Goal: Task Accomplishment & Management: Use online tool/utility

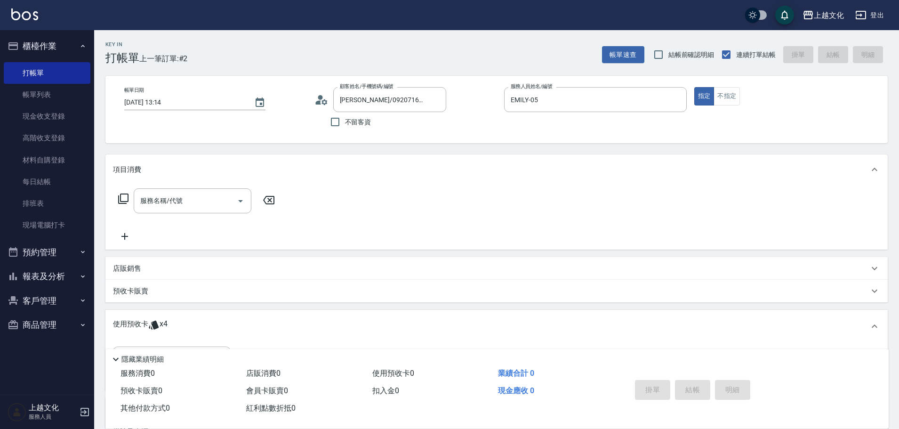
click at [521, 232] on div "服務名稱/代號 服務名稱/代號" at bounding box center [496, 216] width 782 height 65
click at [440, 98] on icon "Clear" at bounding box center [436, 99] width 9 height 9
drag, startPoint x: 585, startPoint y: 90, endPoint x: 578, endPoint y: 103, distance: 14.3
click at [584, 92] on div "[PERSON_NAME]-05 服務人員姓名/編號" at bounding box center [595, 99] width 183 height 25
click at [343, 120] on input "不留客資" at bounding box center [335, 122] width 20 height 20
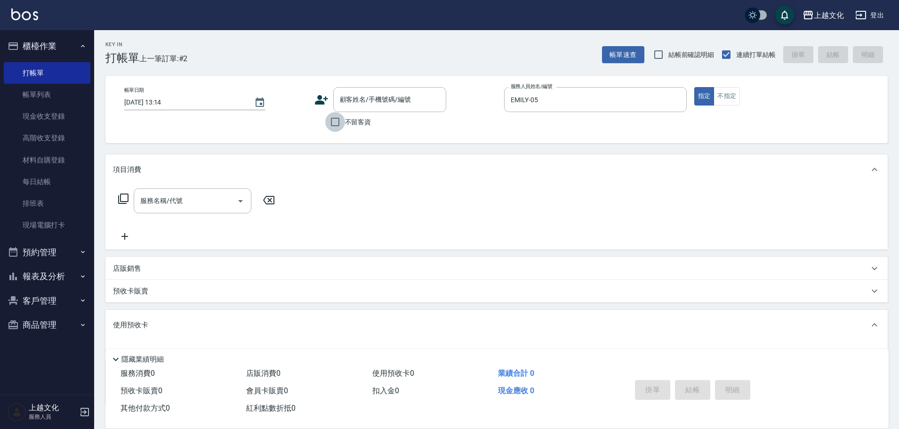
checkbox input "true"
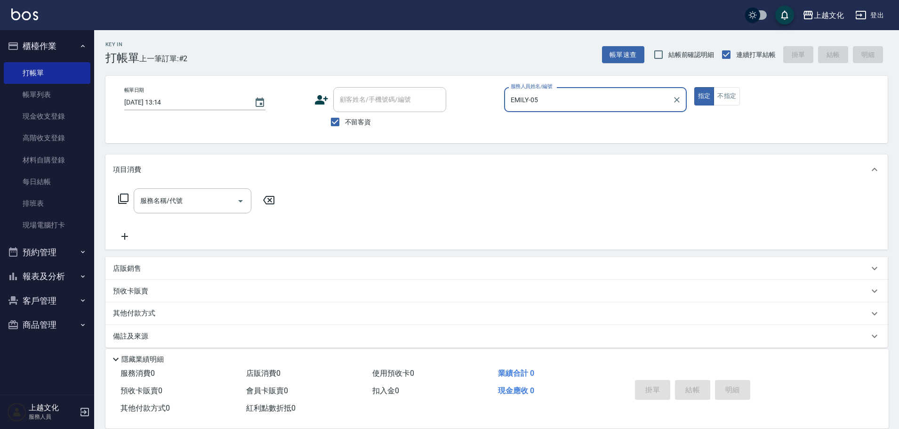
click at [576, 101] on input "EMILY-05" at bounding box center [588, 99] width 160 height 16
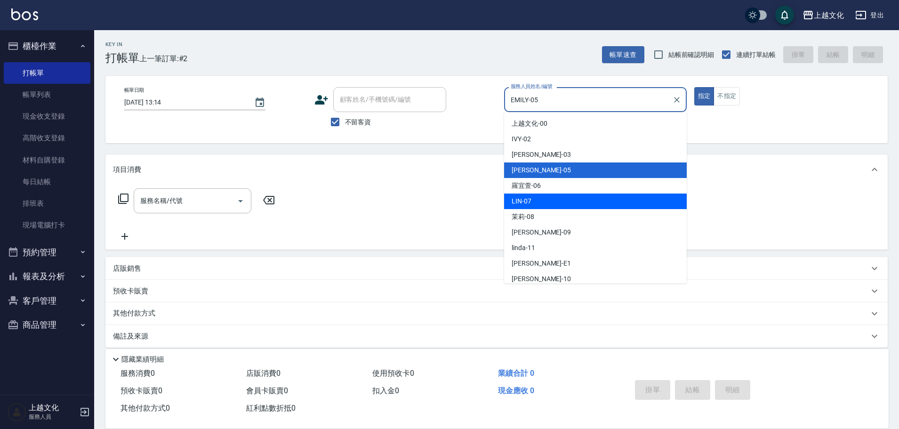
click at [516, 203] on span "LIN -07" at bounding box center [522, 201] width 20 height 10
type input "LIN-07"
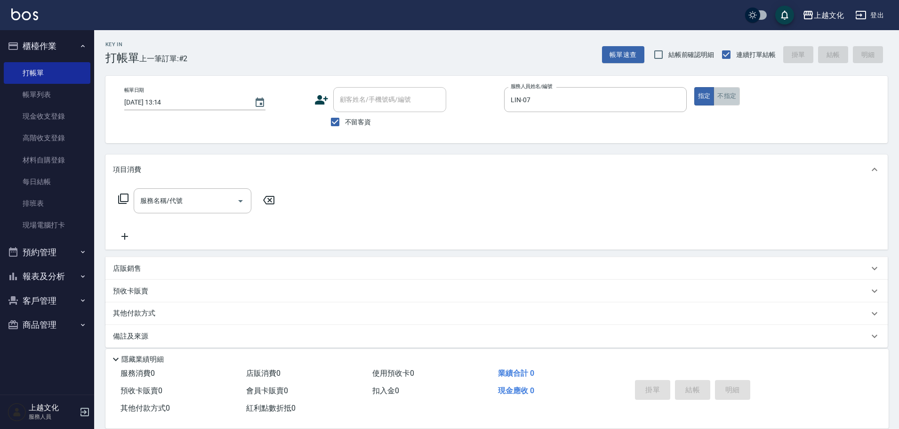
click at [717, 102] on button "不指定" at bounding box center [726, 96] width 26 height 18
click at [123, 200] on icon at bounding box center [123, 198] width 11 height 11
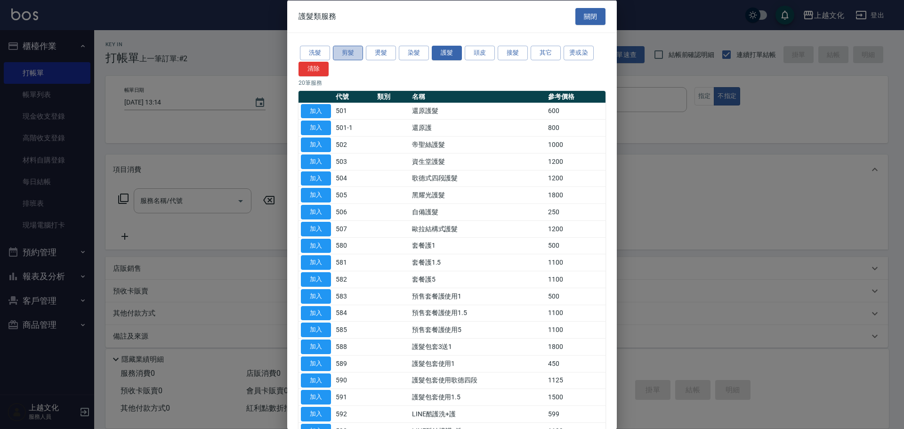
click at [357, 48] on button "剪髮" at bounding box center [348, 53] width 30 height 15
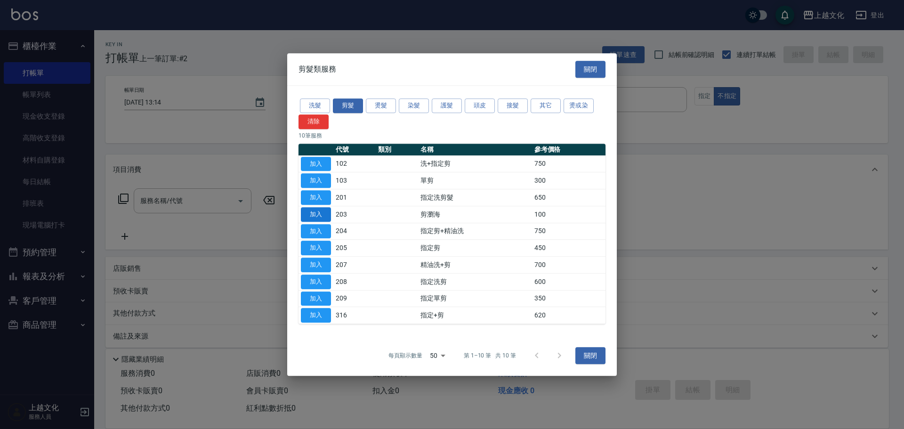
drag, startPoint x: 320, startPoint y: 213, endPoint x: 377, endPoint y: 229, distance: 58.6
click at [320, 212] on button "加入" at bounding box center [316, 214] width 30 height 15
type input "剪瀏海(203)"
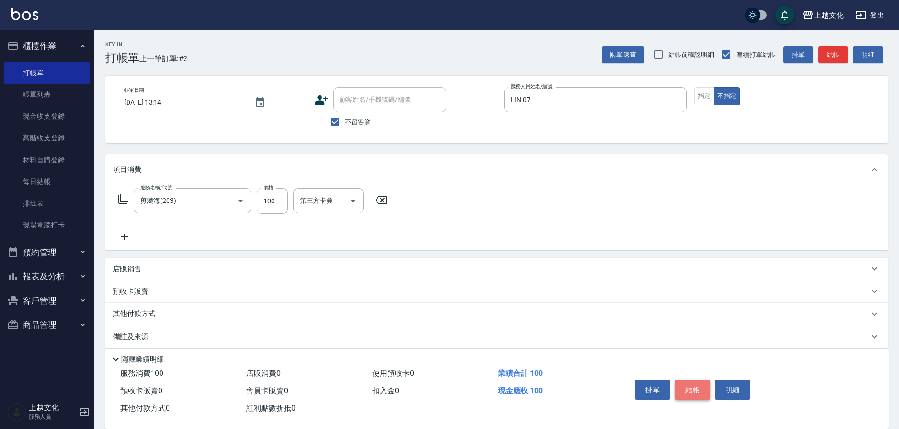
click at [696, 390] on button "結帳" at bounding box center [692, 390] width 35 height 20
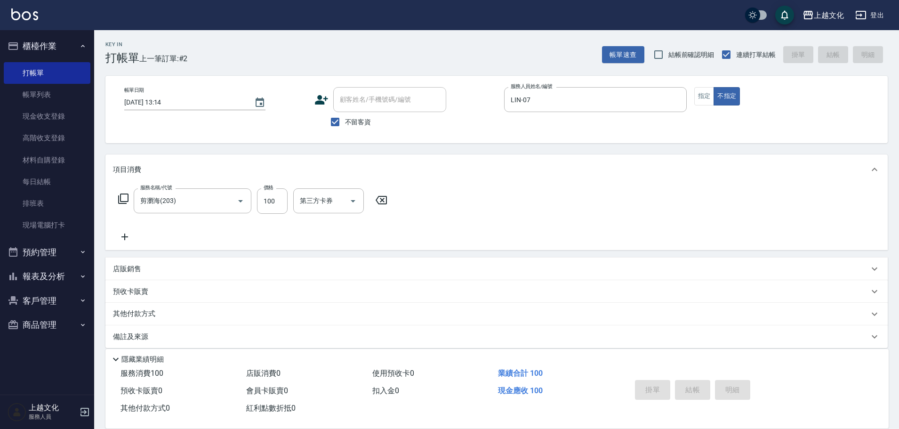
type input "[DATE] 16:09"
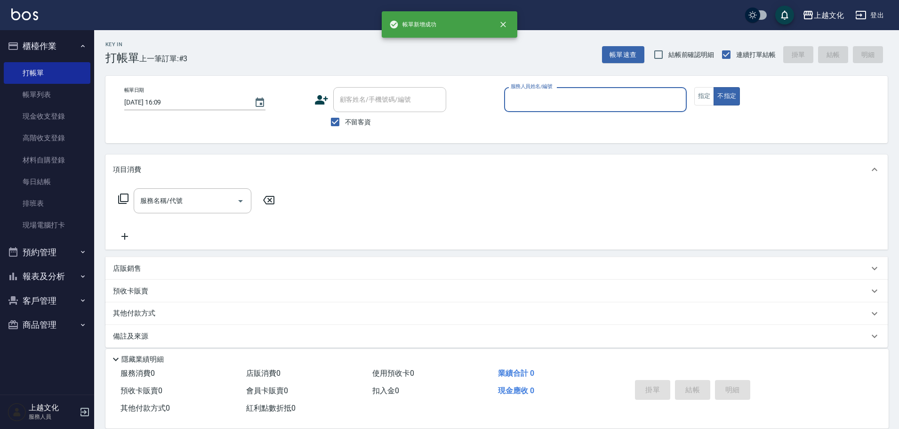
click at [572, 103] on input "服務人員姓名/編號" at bounding box center [595, 99] width 174 height 16
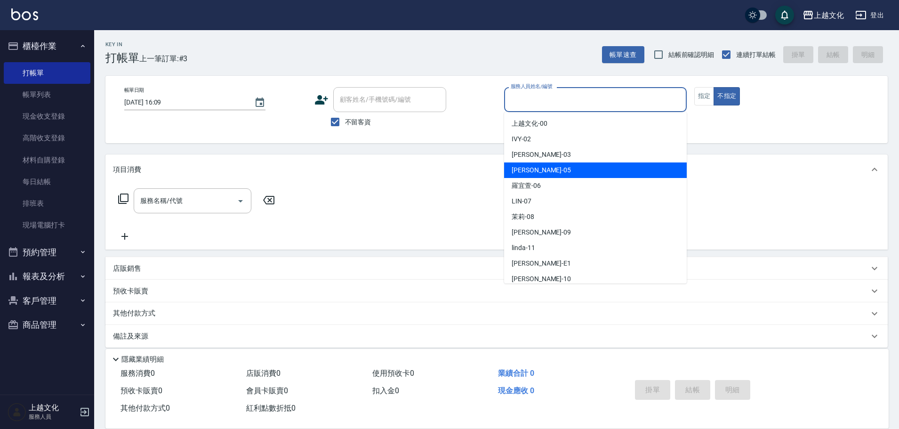
click at [557, 167] on div "[PERSON_NAME] -05" at bounding box center [595, 170] width 183 height 16
type input "EMILY-05"
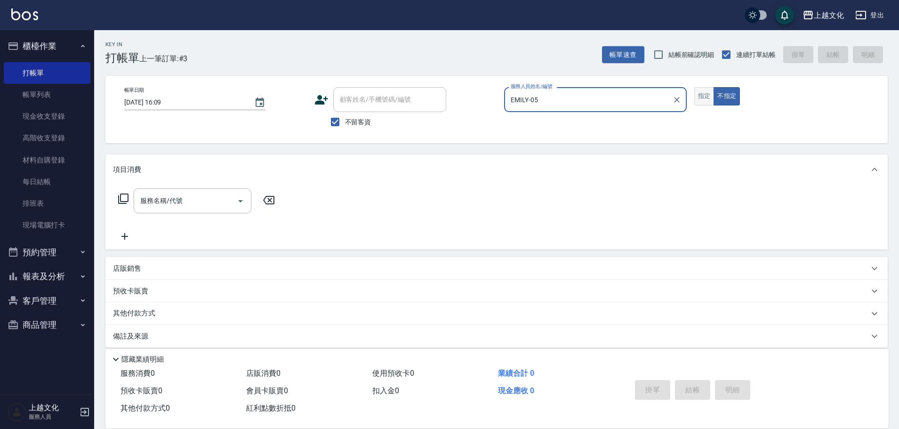
click at [702, 95] on button "指定" at bounding box center [704, 96] width 20 height 18
click at [125, 198] on icon at bounding box center [123, 198] width 11 height 11
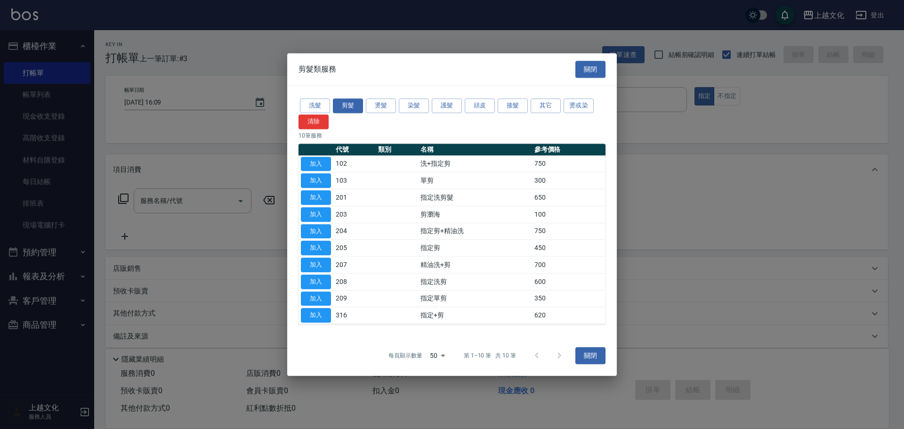
click at [486, 111] on button "頭皮" at bounding box center [479, 105] width 30 height 15
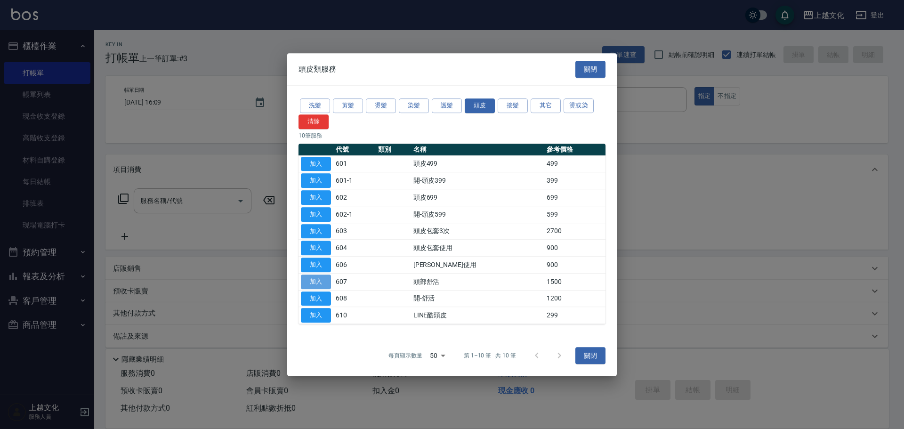
click at [313, 280] on button "加入" at bounding box center [316, 281] width 30 height 15
type input "頭部舒活(607)"
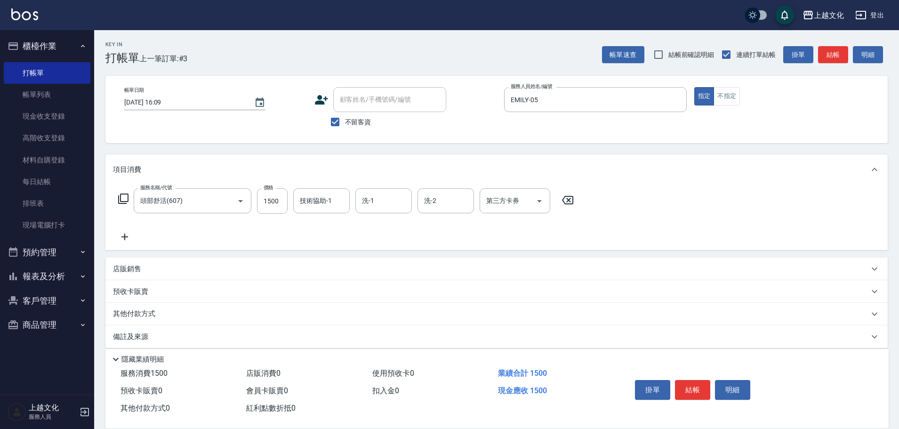
click at [116, 199] on div "服務名稱/代號 頭部舒活(607) 服務名稱/代號 價格 1500 價格 技術協助-1 技術協助-1 洗-1 洗-1 洗-2 洗-2 第三方卡券 第三方卡券" at bounding box center [346, 200] width 466 height 25
click at [124, 196] on icon at bounding box center [123, 198] width 11 height 11
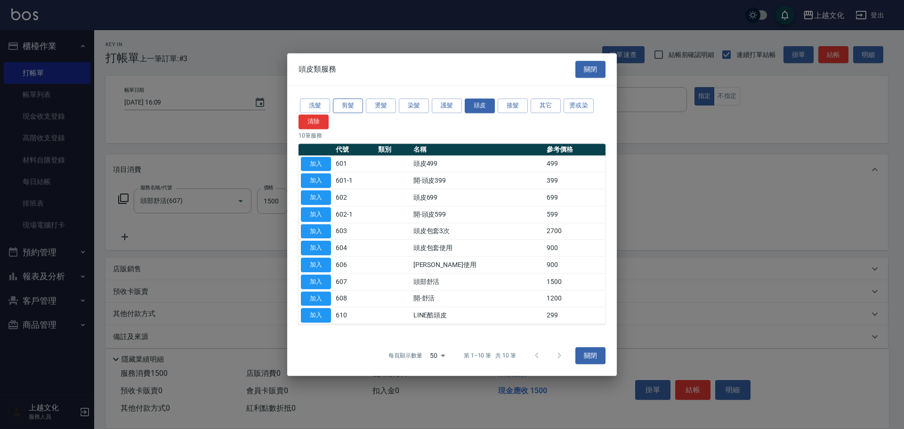
click at [346, 104] on button "剪髮" at bounding box center [348, 105] width 30 height 15
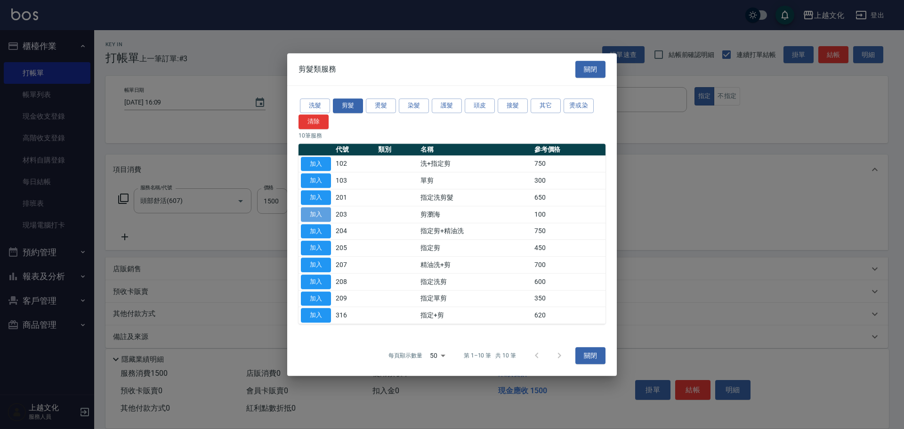
click at [325, 216] on button "加入" at bounding box center [316, 214] width 30 height 15
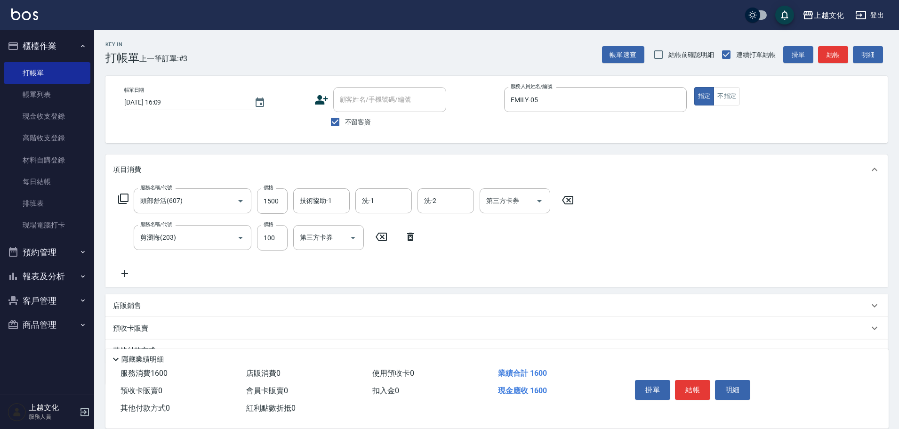
click at [698, 386] on button "結帳" at bounding box center [692, 390] width 35 height 20
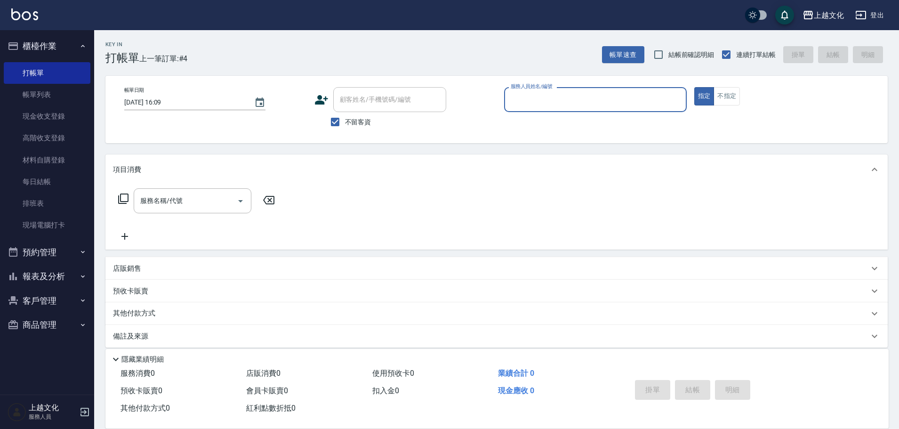
click at [577, 103] on input "服務人員姓名/編號" at bounding box center [595, 99] width 174 height 16
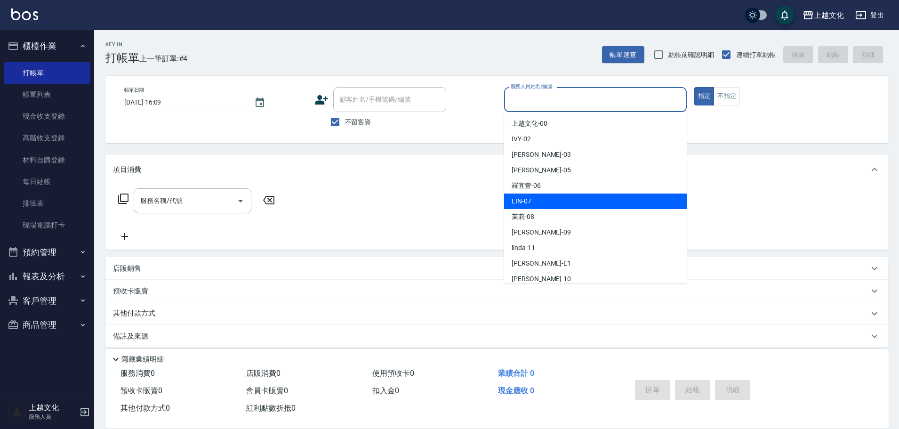
click at [559, 196] on div "LIN -07" at bounding box center [595, 201] width 183 height 16
type input "LIN-07"
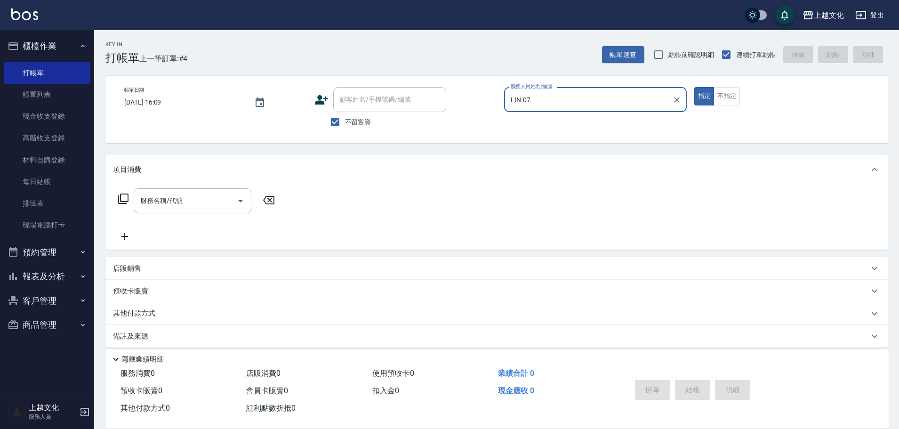
click at [122, 195] on icon at bounding box center [123, 198] width 11 height 11
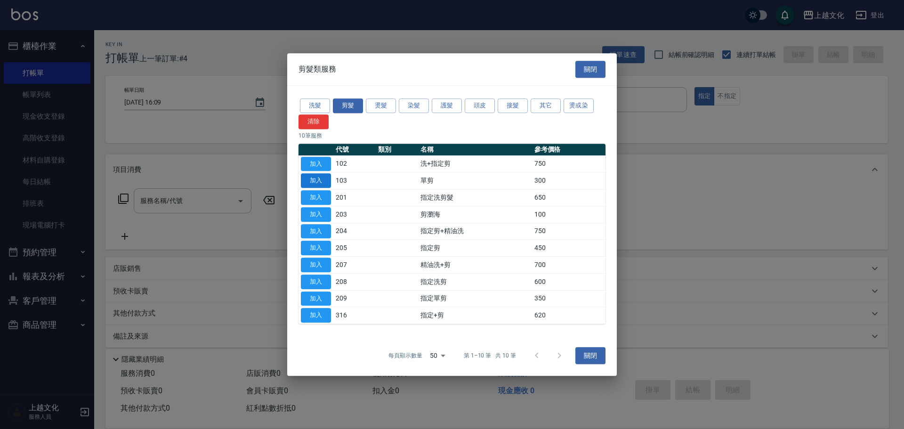
click at [321, 175] on button "加入" at bounding box center [316, 180] width 30 height 15
type input "單剪(103)"
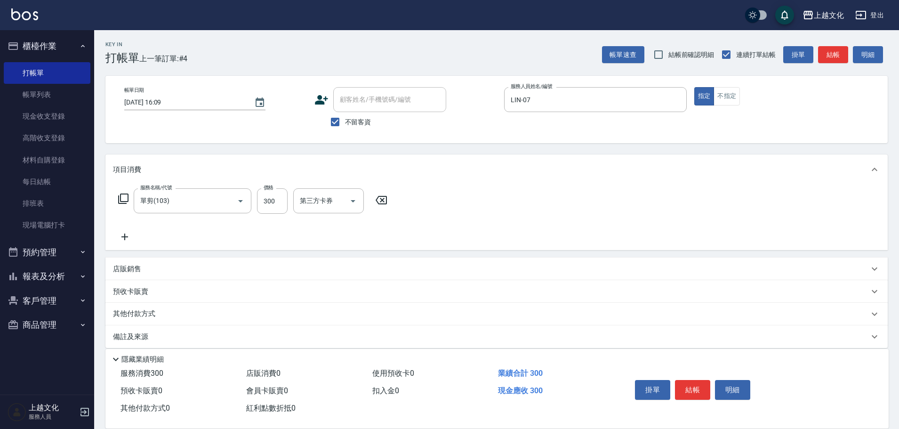
click at [124, 199] on icon at bounding box center [123, 198] width 11 height 11
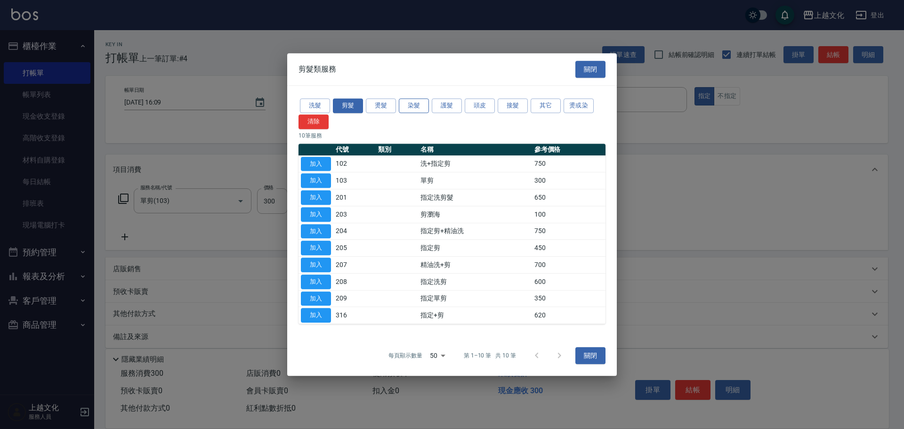
click at [413, 109] on button "染髮" at bounding box center [414, 105] width 30 height 15
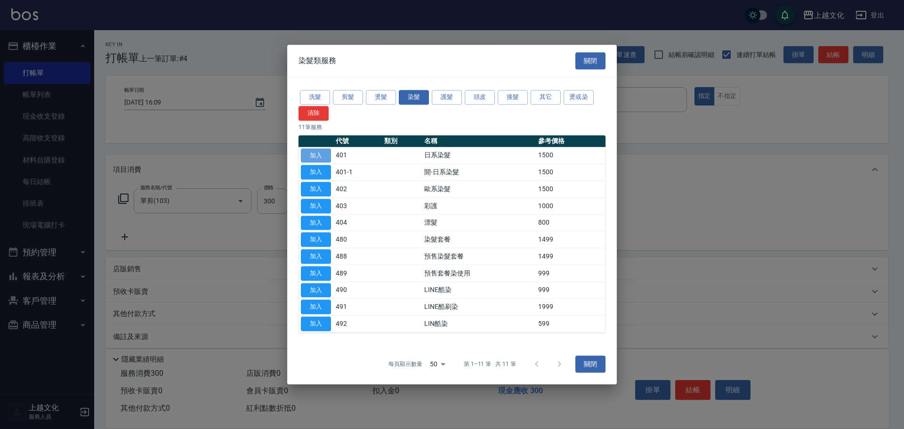
click at [321, 153] on button "加入" at bounding box center [316, 155] width 30 height 15
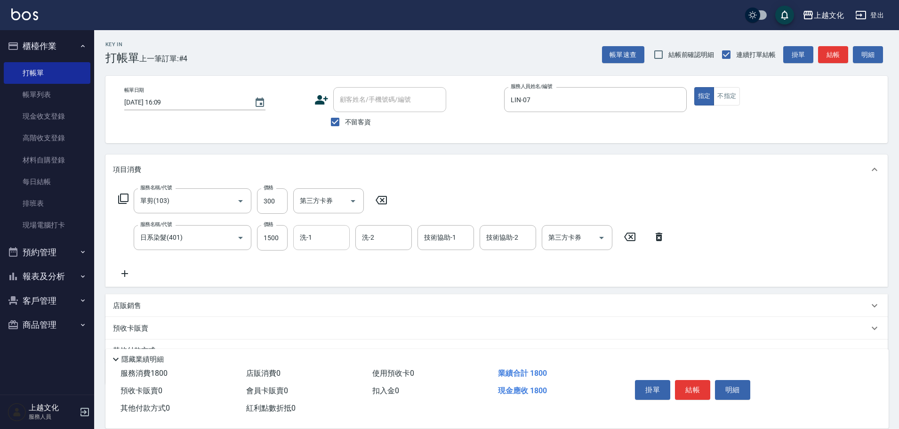
drag, startPoint x: 280, startPoint y: 237, endPoint x: 333, endPoint y: 232, distance: 52.5
click at [280, 237] on input "1500" at bounding box center [272, 237] width 31 height 25
type input "2200"
click at [123, 198] on icon at bounding box center [123, 198] width 11 height 11
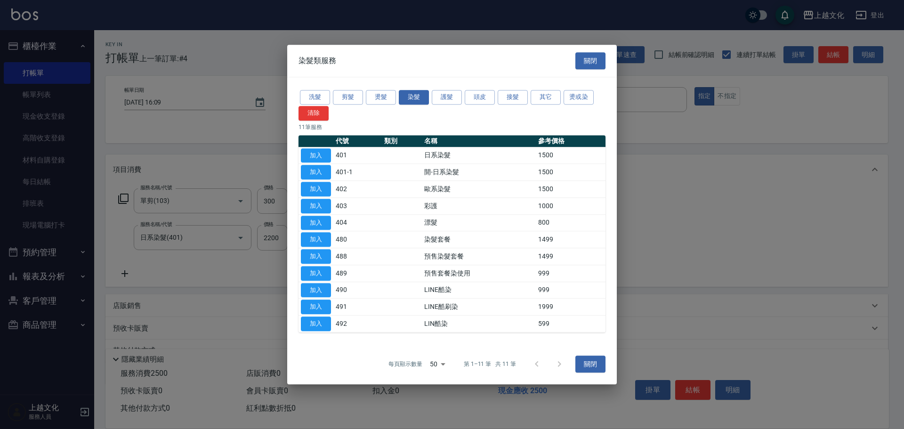
drag, startPoint x: 547, startPoint y: 100, endPoint x: 537, endPoint y: 155, distance: 55.9
click at [547, 100] on button "其它" at bounding box center [545, 97] width 30 height 15
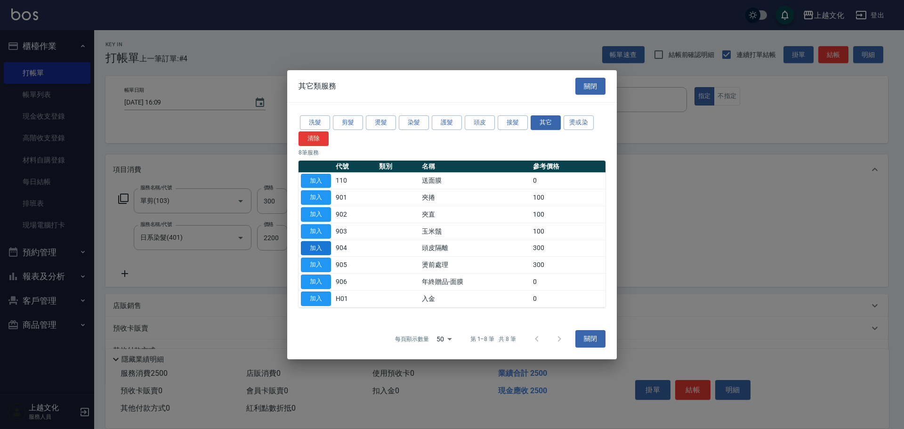
click at [322, 248] on button "加入" at bounding box center [316, 247] width 30 height 15
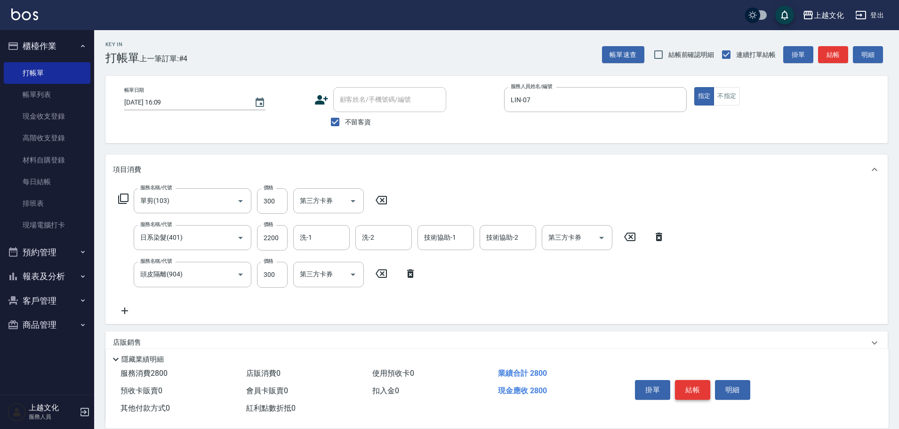
click at [681, 386] on button "結帳" at bounding box center [692, 390] width 35 height 20
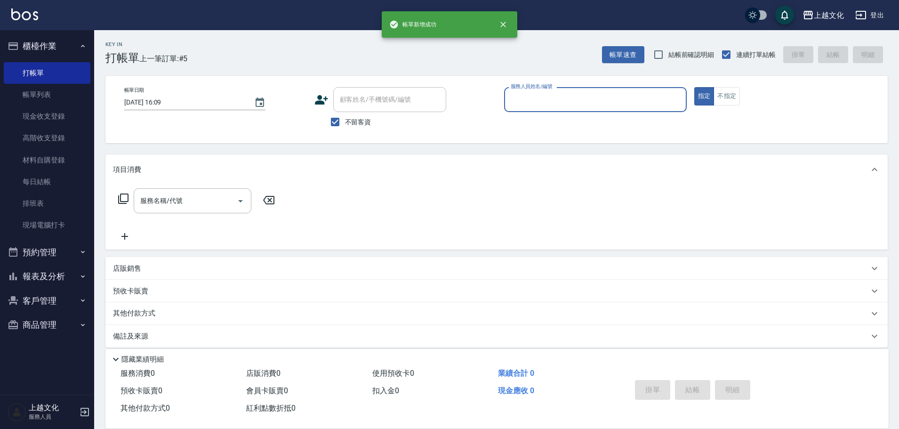
click at [583, 97] on input "服務人員姓名/編號" at bounding box center [595, 99] width 174 height 16
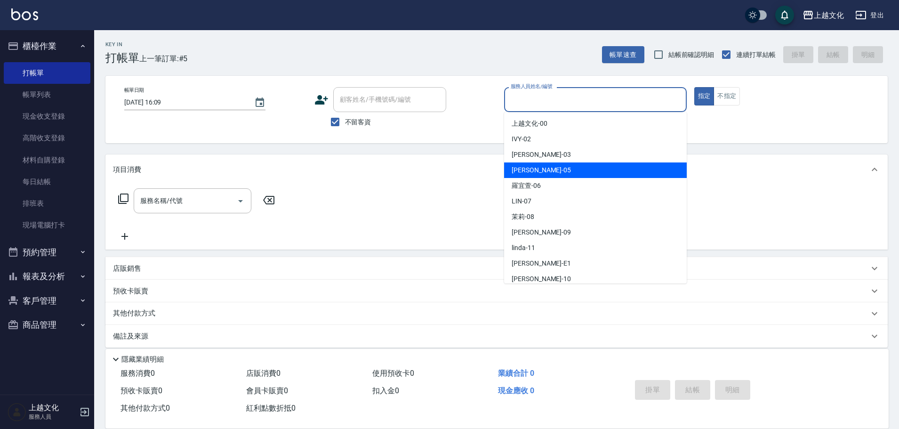
click at [576, 168] on div "[PERSON_NAME] -05" at bounding box center [595, 170] width 183 height 16
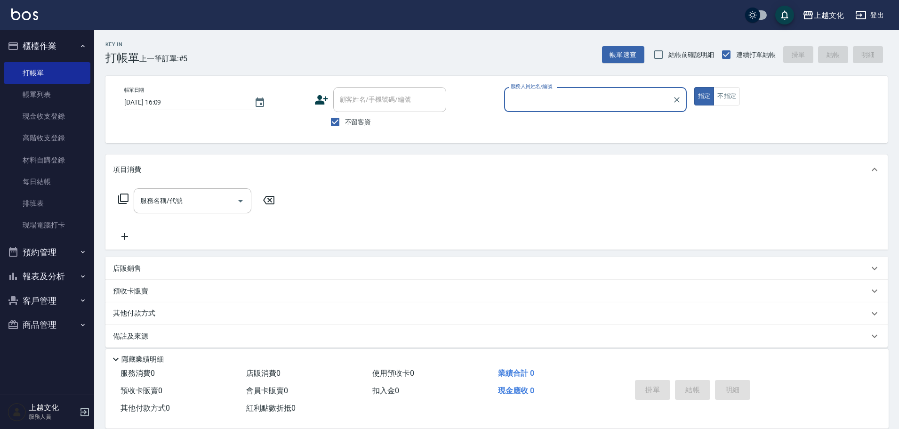
type input "EMILY-05"
click at [128, 193] on icon at bounding box center [123, 198] width 11 height 11
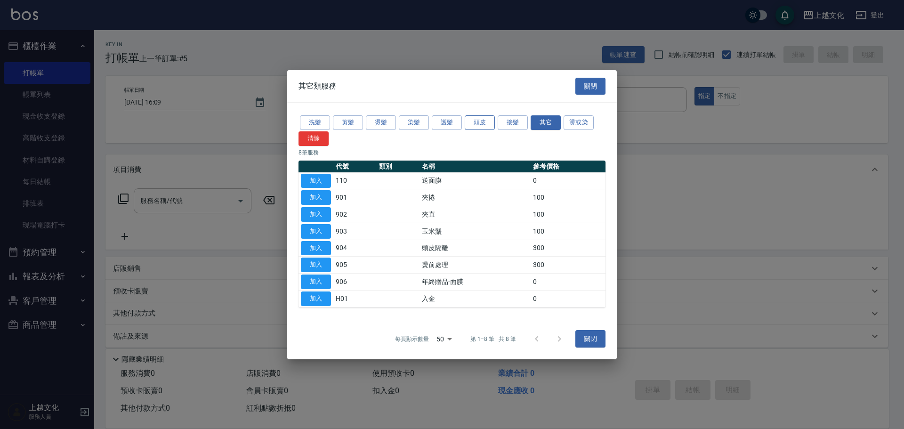
click at [477, 125] on button "頭皮" at bounding box center [479, 122] width 30 height 15
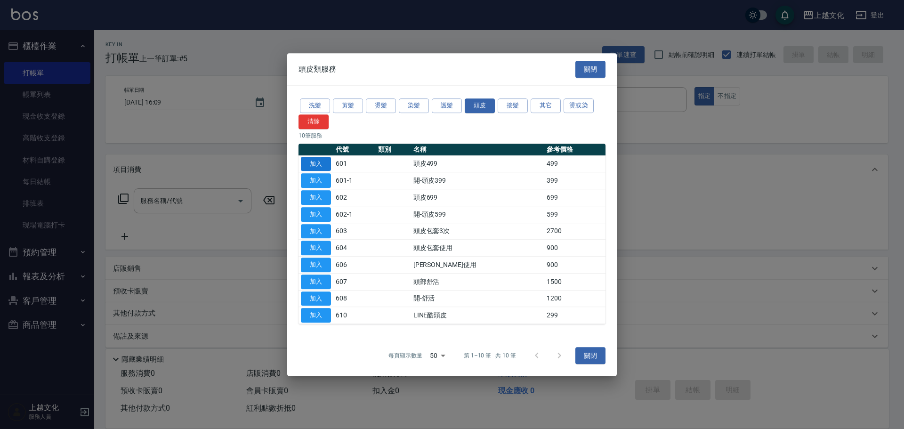
click at [316, 161] on button "加入" at bounding box center [316, 164] width 30 height 15
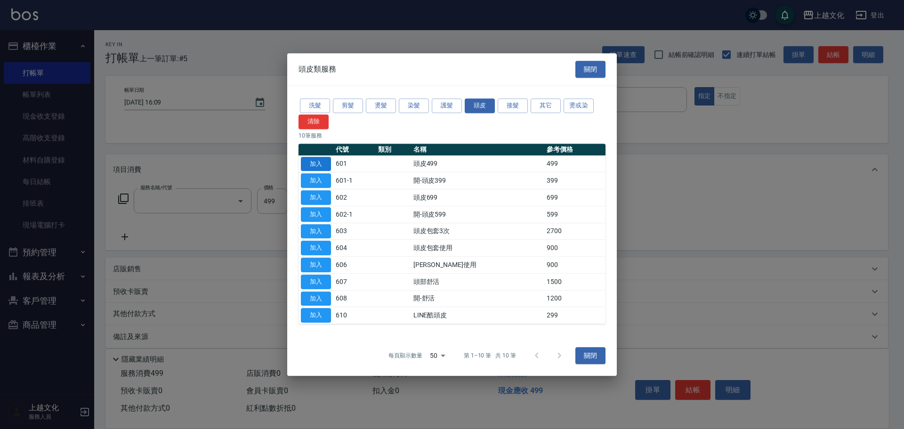
type input "頭皮499(601)"
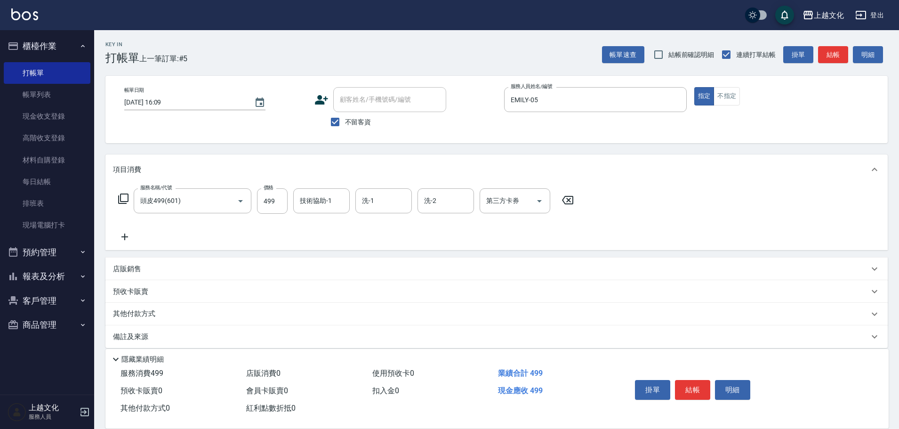
click at [121, 197] on icon at bounding box center [123, 198] width 11 height 11
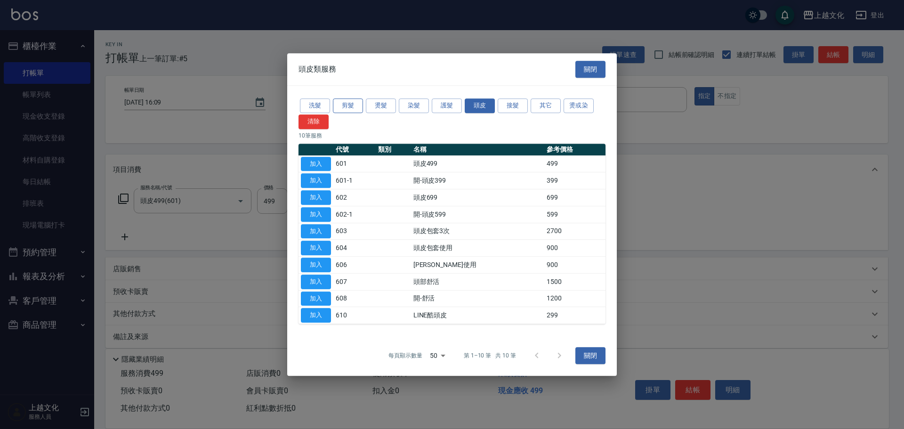
click at [340, 105] on button "剪髮" at bounding box center [348, 105] width 30 height 15
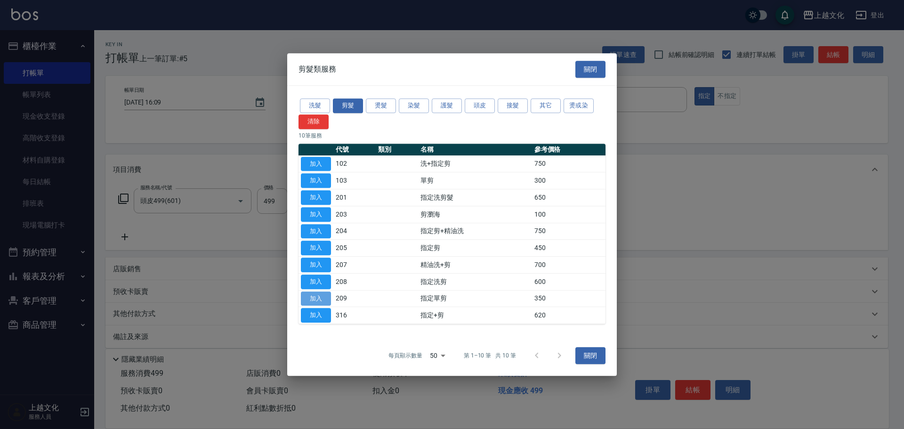
click at [326, 295] on button "加入" at bounding box center [316, 298] width 30 height 15
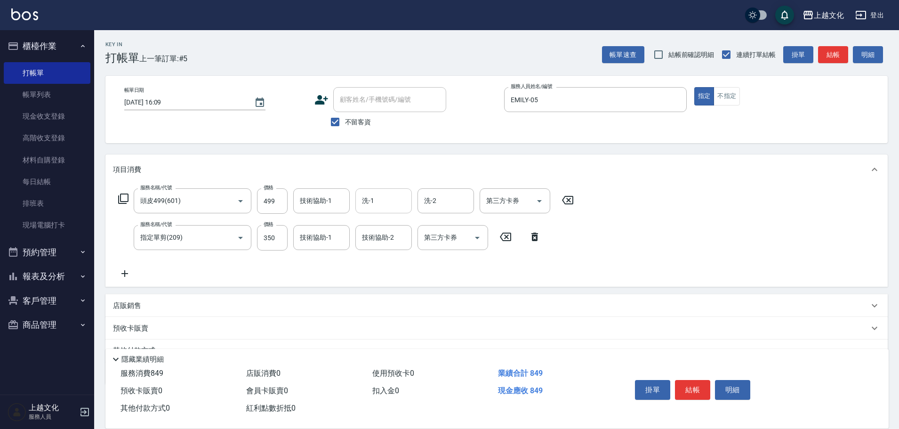
click at [389, 204] on input "洗-1" at bounding box center [384, 200] width 48 height 16
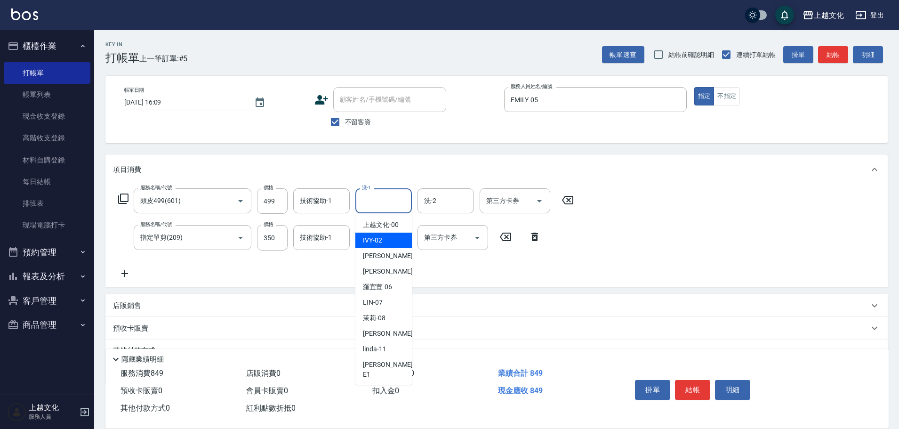
drag, startPoint x: 376, startPoint y: 243, endPoint x: 504, endPoint y: 305, distance: 142.5
click at [382, 247] on div "IVY -02" at bounding box center [383, 240] width 56 height 16
type input "IVY-02"
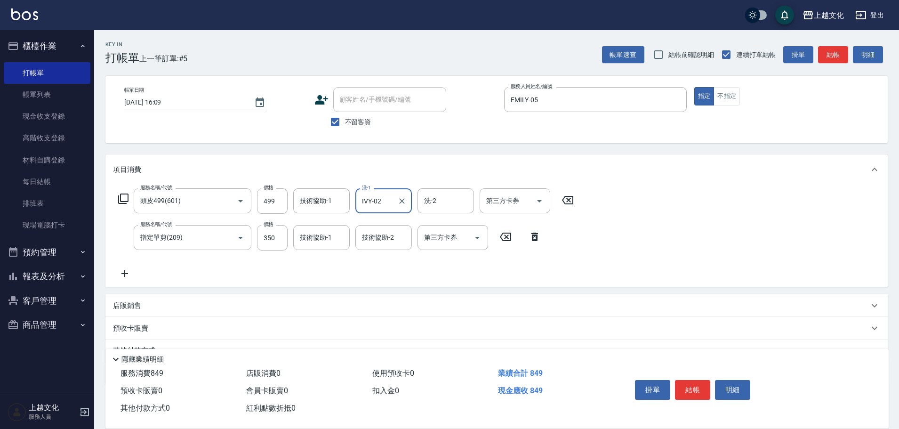
click at [689, 380] on button "結帳" at bounding box center [692, 390] width 35 height 20
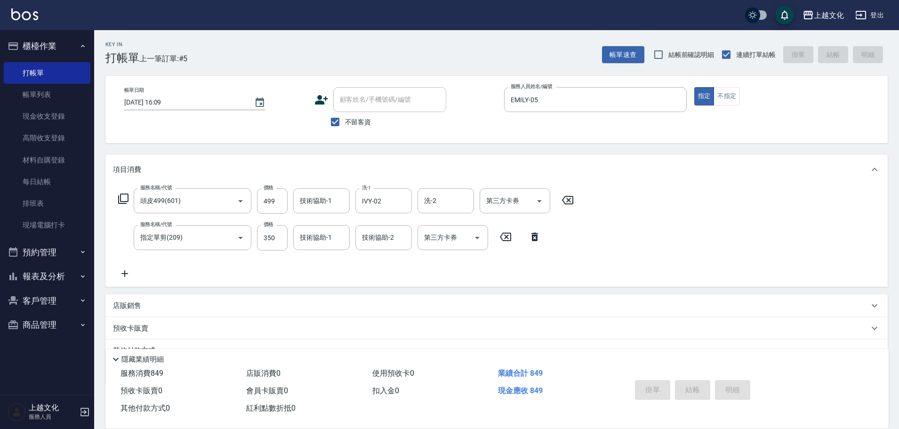
type input "[DATE] 16:10"
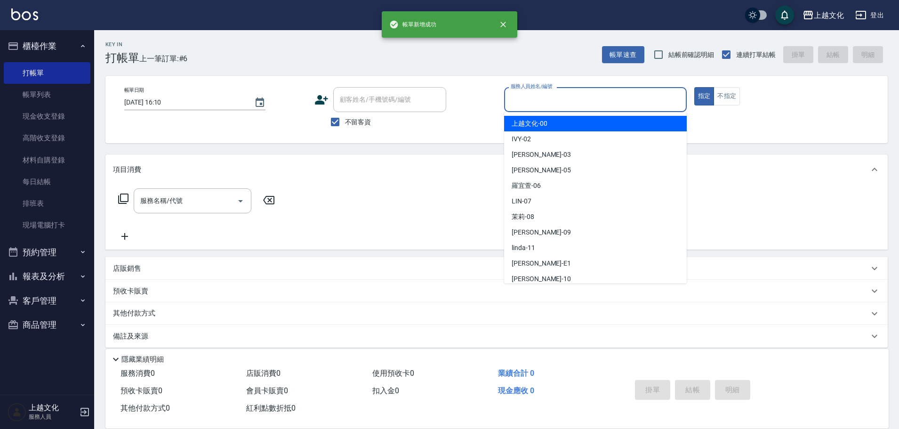
click at [591, 91] on input "服務人員姓名/編號" at bounding box center [595, 99] width 174 height 16
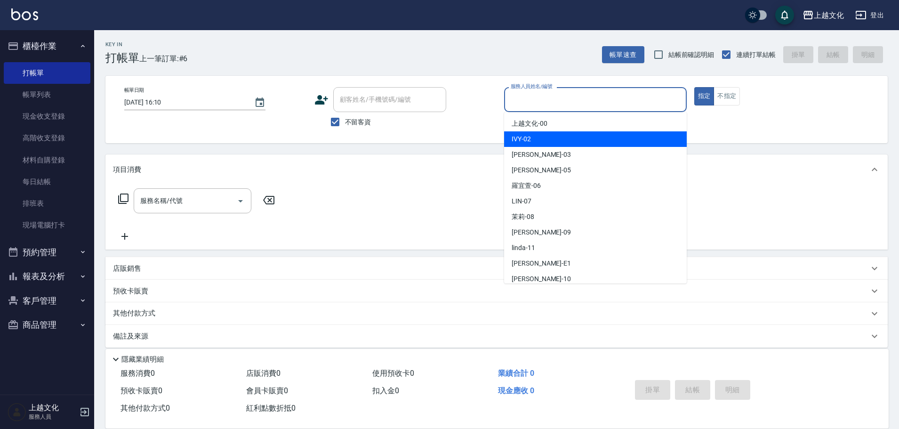
click at [568, 136] on div "IVY -02" at bounding box center [595, 139] width 183 height 16
type input "IVY-02"
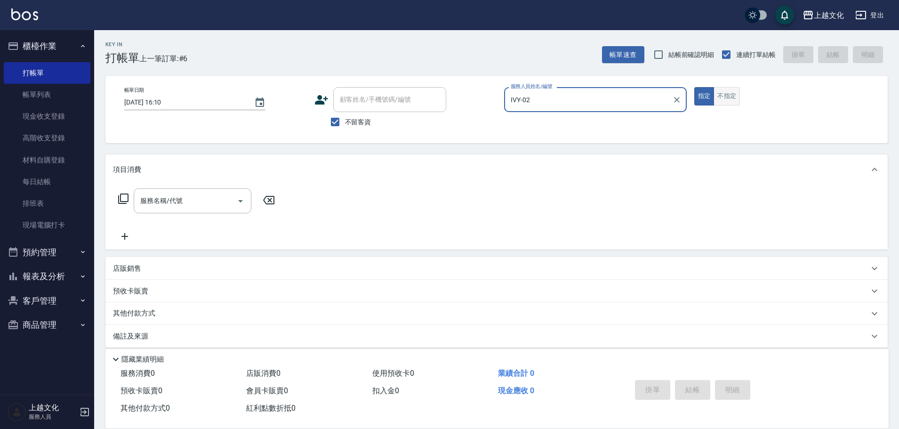
click at [725, 99] on button "不指定" at bounding box center [726, 96] width 26 height 18
click at [122, 194] on icon at bounding box center [123, 198] width 10 height 10
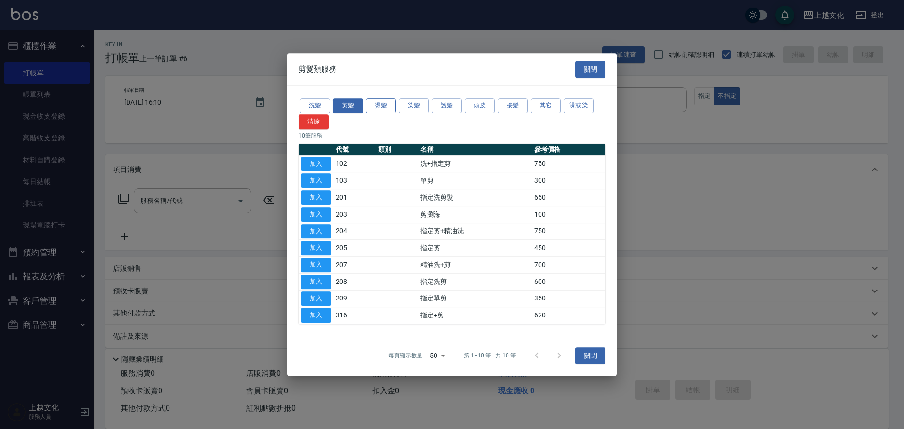
click at [380, 104] on button "燙髮" at bounding box center [381, 105] width 30 height 15
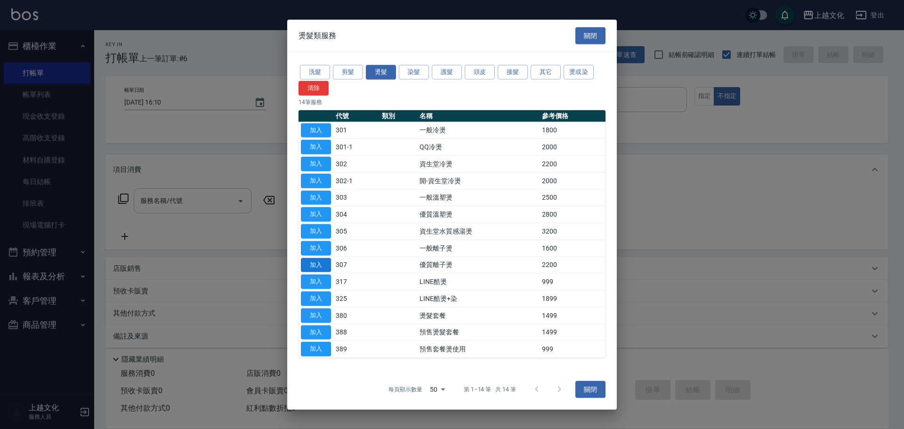
click at [318, 259] on button "加入" at bounding box center [316, 264] width 30 height 15
type input "優質離子燙(307)"
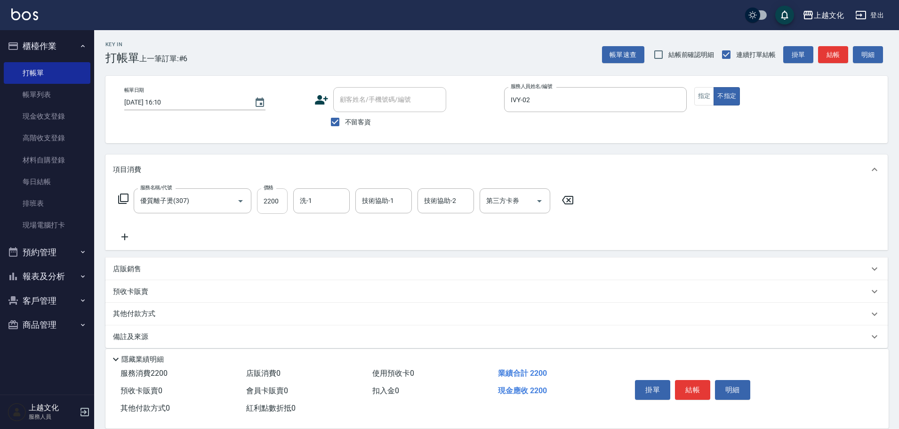
click at [271, 208] on input "2200" at bounding box center [272, 200] width 31 height 25
type input "3000"
click at [122, 194] on icon at bounding box center [123, 198] width 10 height 10
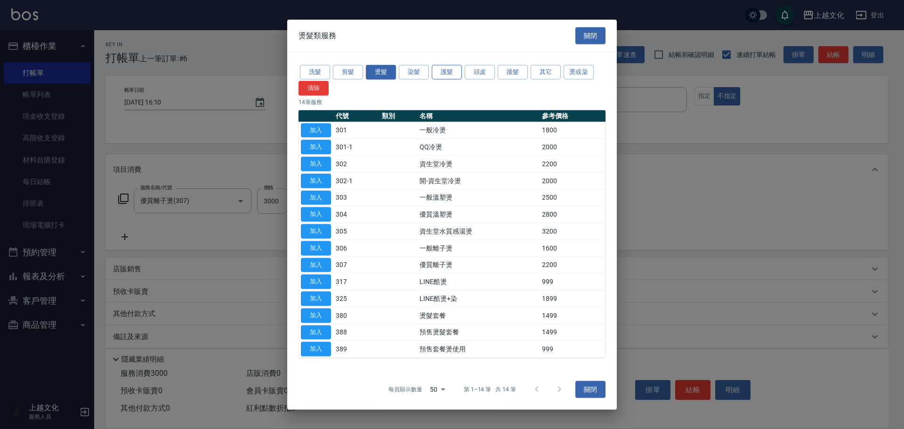
click at [448, 72] on button "護髮" at bounding box center [447, 72] width 30 height 15
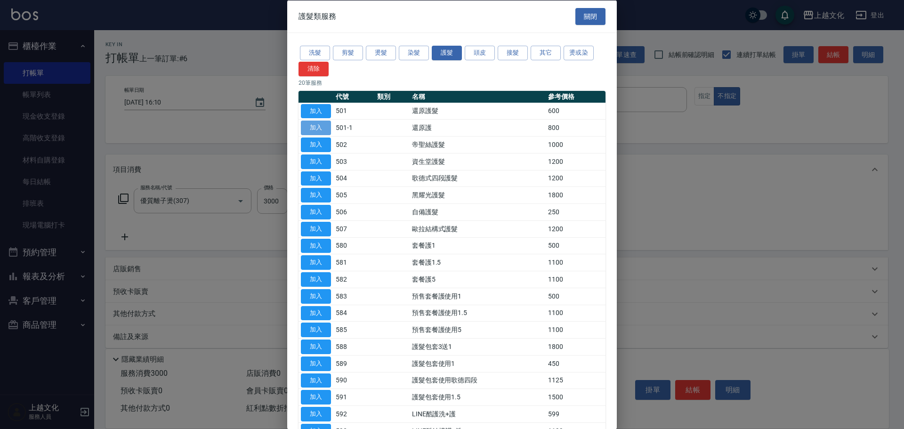
click at [327, 126] on button "加入" at bounding box center [316, 127] width 30 height 15
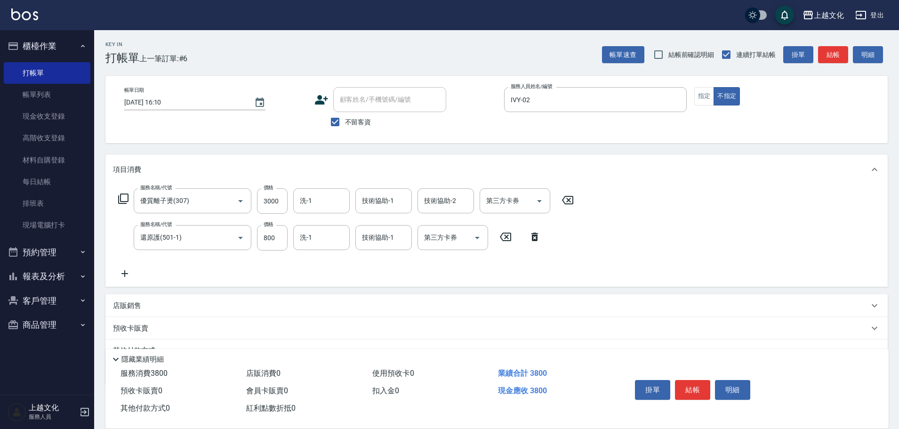
click at [699, 392] on button "結帳" at bounding box center [692, 390] width 35 height 20
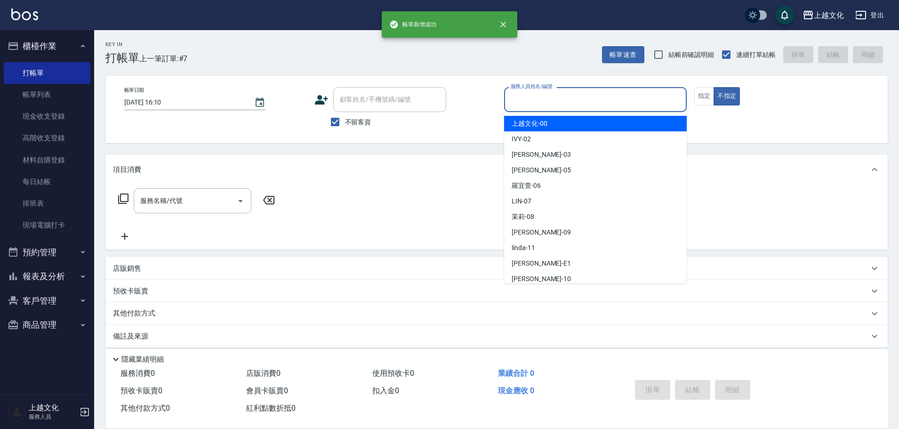
click at [568, 101] on input "服務人員姓名/編號" at bounding box center [595, 99] width 174 height 16
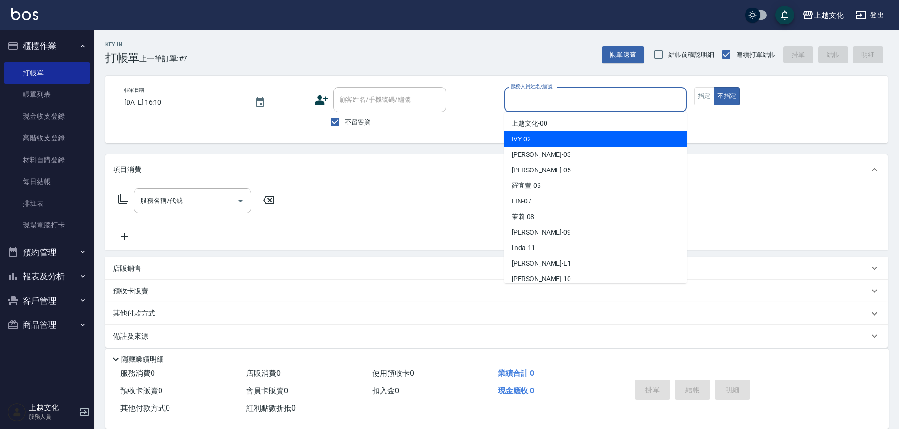
click at [560, 134] on div "IVY -02" at bounding box center [595, 139] width 183 height 16
type input "IVY-02"
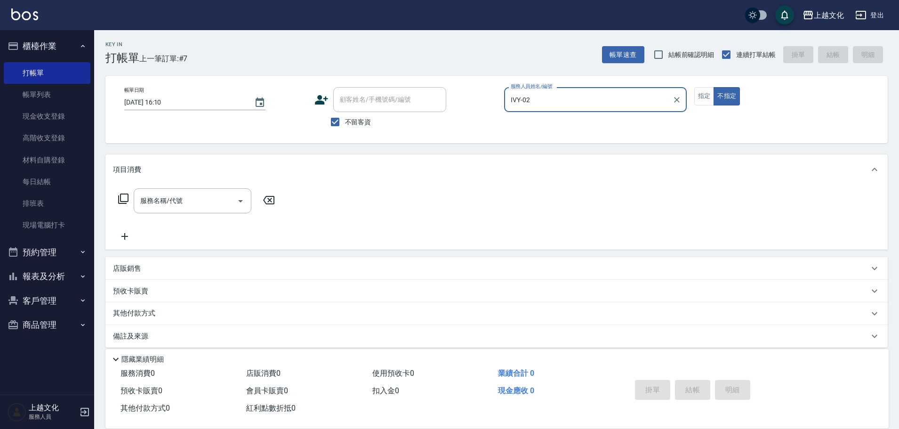
click at [123, 196] on icon at bounding box center [123, 198] width 11 height 11
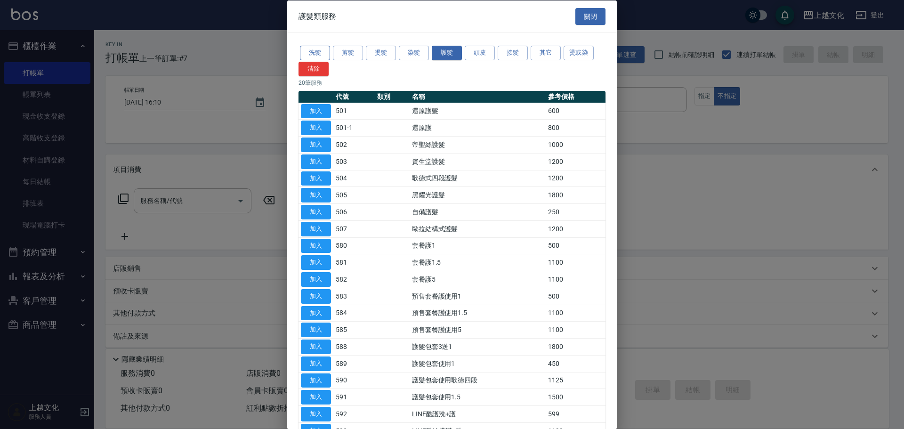
click at [320, 49] on button "洗髮" at bounding box center [315, 53] width 30 height 15
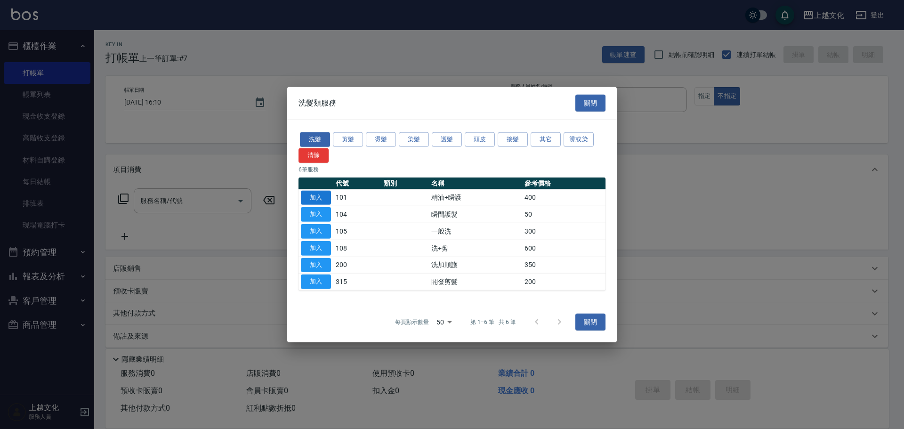
click at [320, 195] on button "加入" at bounding box center [316, 197] width 30 height 15
type input "精油+瞬護(101)"
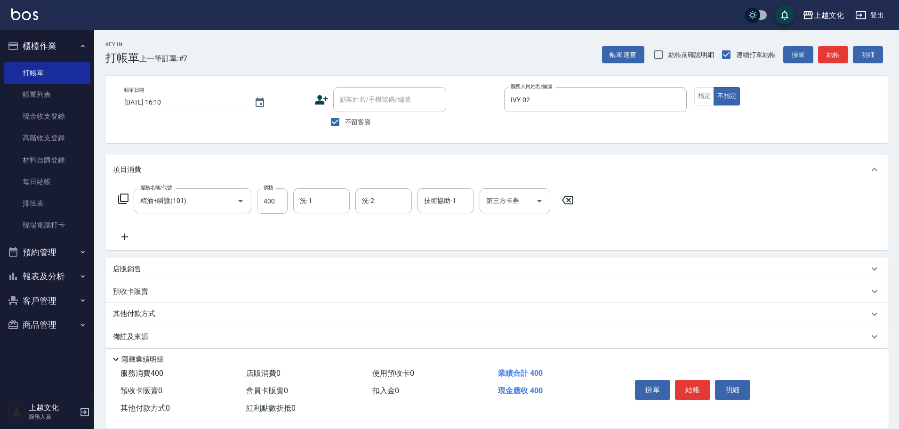
click at [128, 199] on icon at bounding box center [123, 198] width 10 height 10
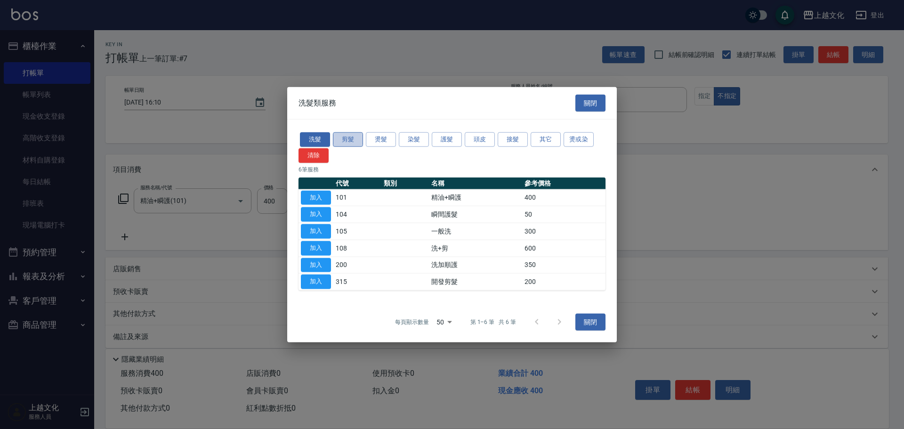
click at [344, 144] on button "剪髮" at bounding box center [348, 139] width 30 height 15
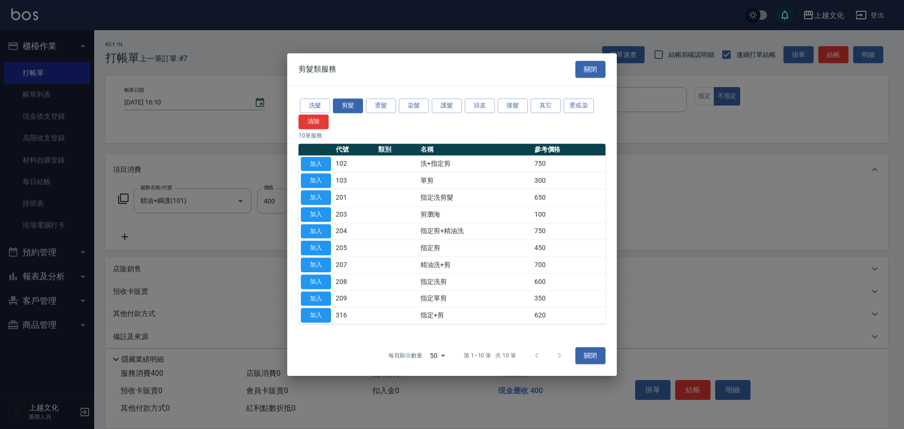
drag, startPoint x: 315, startPoint y: 213, endPoint x: 326, endPoint y: 218, distance: 12.2
click at [315, 215] on button "加入" at bounding box center [316, 214] width 30 height 15
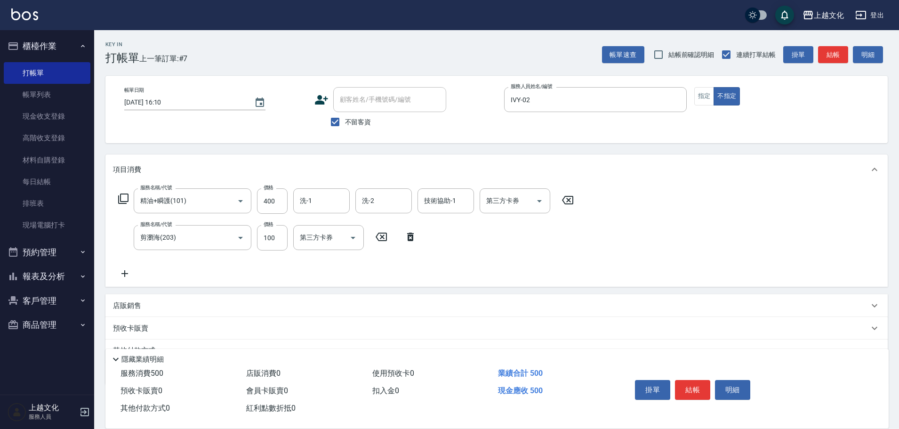
click at [684, 393] on button "結帳" at bounding box center [692, 390] width 35 height 20
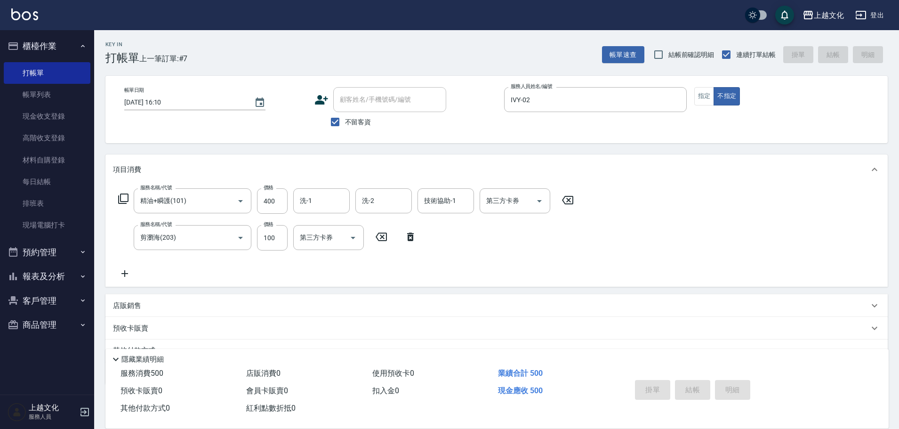
type input "[DATE] 16:11"
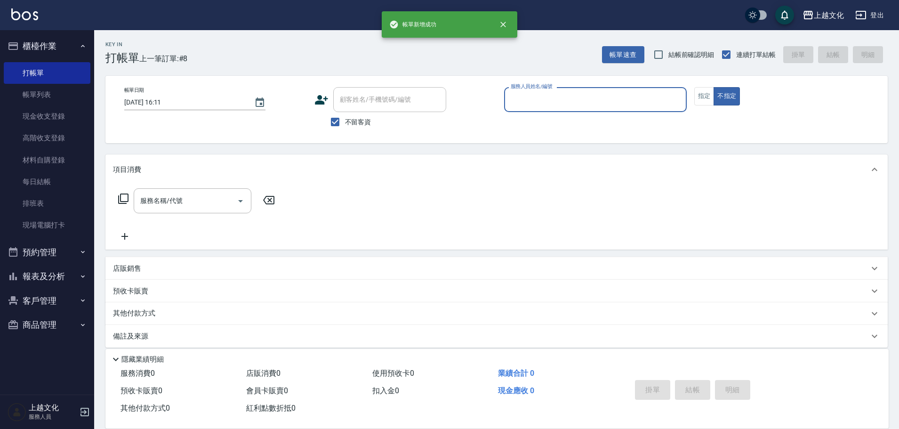
click at [37, 279] on button "報表及分析" at bounding box center [47, 276] width 87 height 24
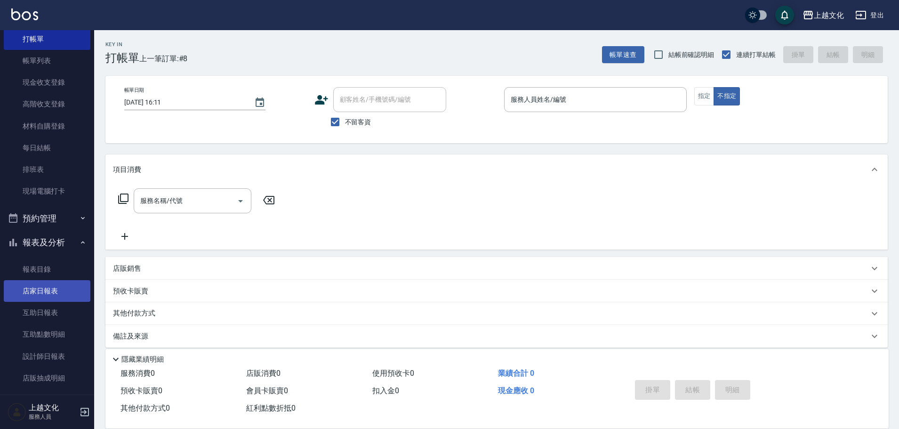
scroll to position [88, 0]
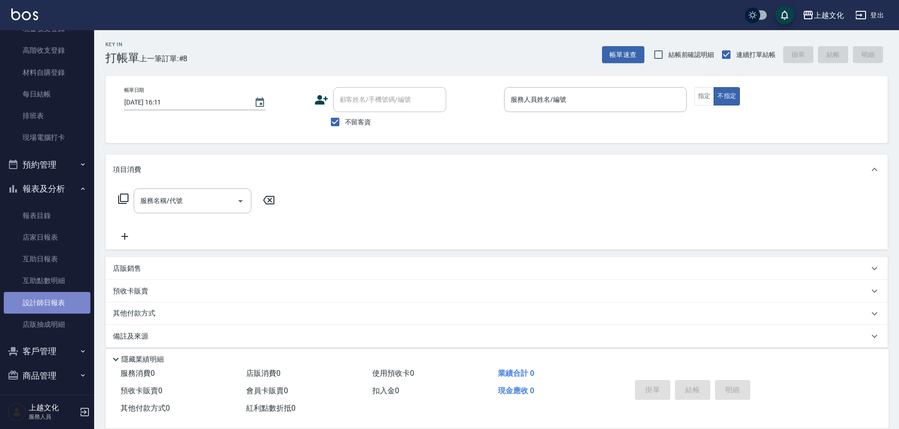
drag, startPoint x: 48, startPoint y: 299, endPoint x: 59, endPoint y: 286, distance: 16.8
click at [48, 298] on link "設計師日報表" at bounding box center [47, 303] width 87 height 22
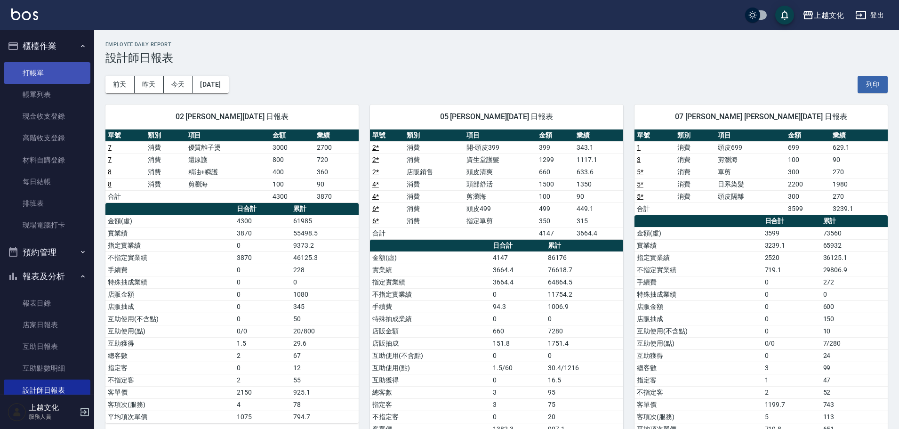
click at [39, 76] on link "打帳單" at bounding box center [47, 73] width 87 height 22
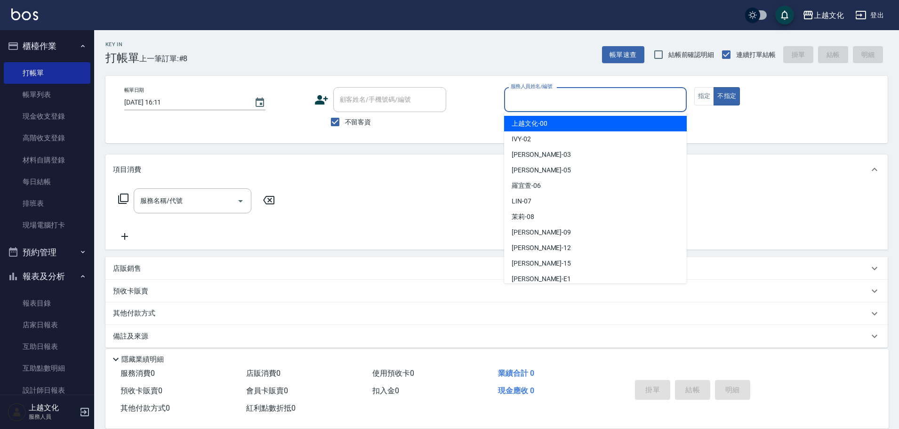
drag, startPoint x: 569, startPoint y: 104, endPoint x: 582, endPoint y: 106, distance: 12.8
click at [570, 104] on input "服務人員姓名/編號" at bounding box center [595, 99] width 174 height 16
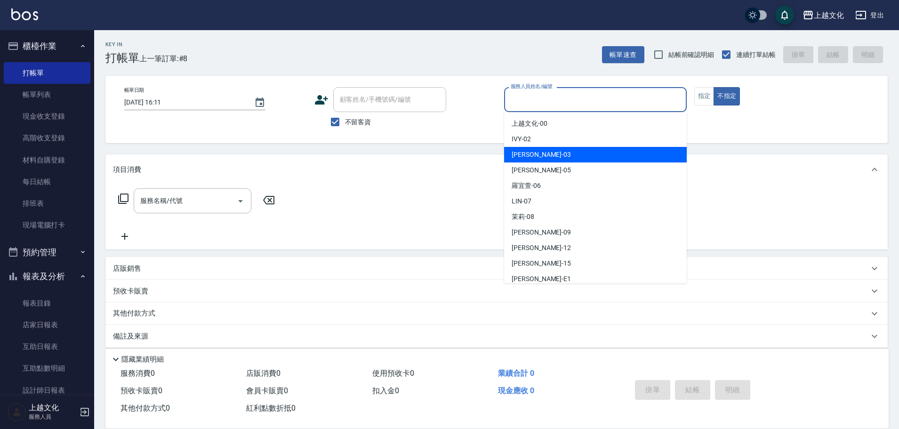
click at [564, 155] on div "[PERSON_NAME] -03" at bounding box center [595, 155] width 183 height 16
type input "[PERSON_NAME]-03"
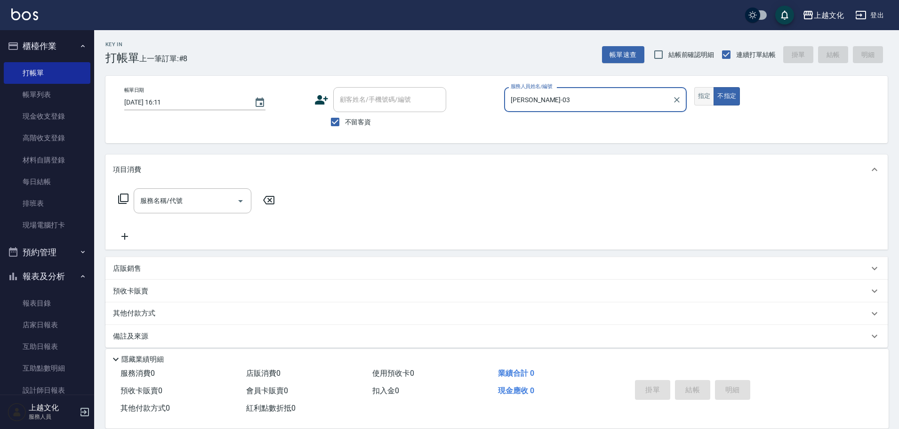
click at [704, 96] on button "指定" at bounding box center [704, 96] width 20 height 18
click at [122, 197] on icon at bounding box center [123, 198] width 11 height 11
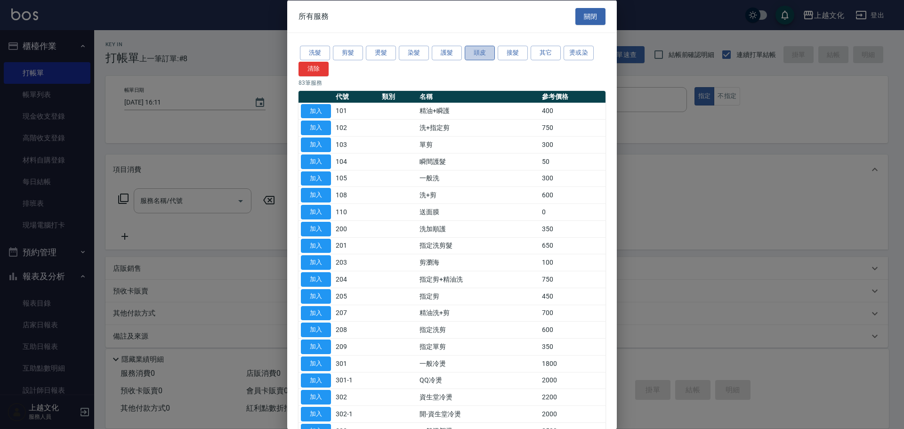
click at [479, 54] on button "頭皮" at bounding box center [479, 53] width 30 height 15
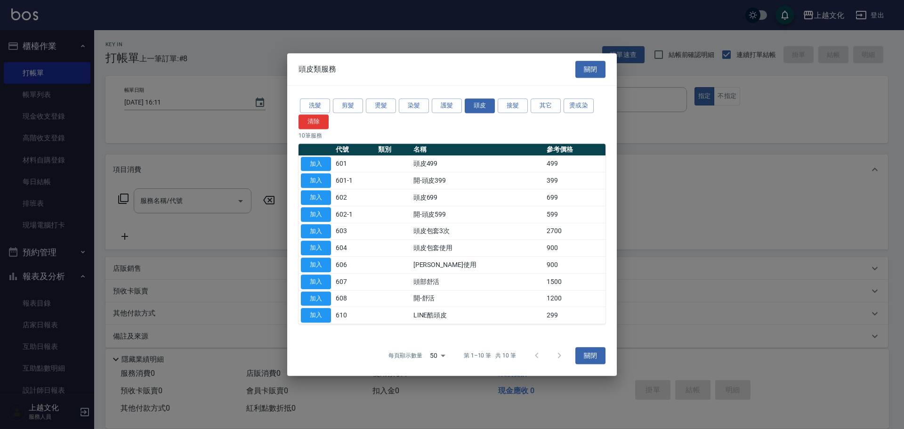
click at [323, 160] on button "加入" at bounding box center [316, 164] width 30 height 15
click at [322, 162] on div "項目消費" at bounding box center [496, 169] width 782 height 30
type input "頭皮499(601)"
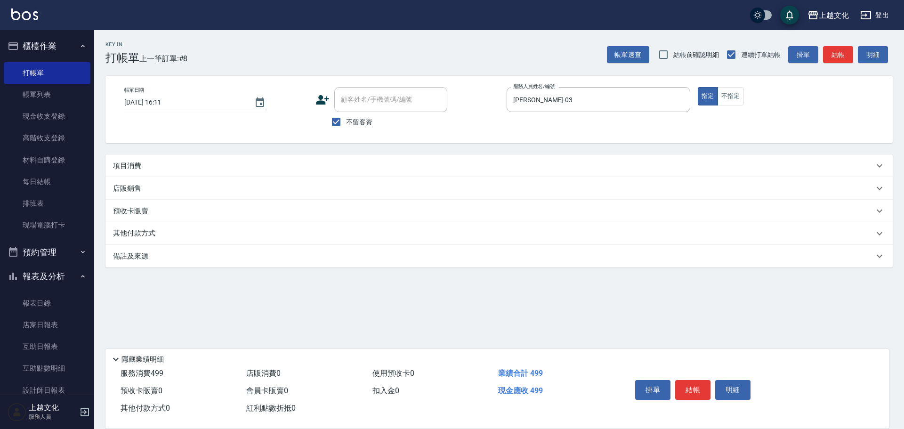
click at [160, 172] on div "項目消費" at bounding box center [498, 165] width 787 height 23
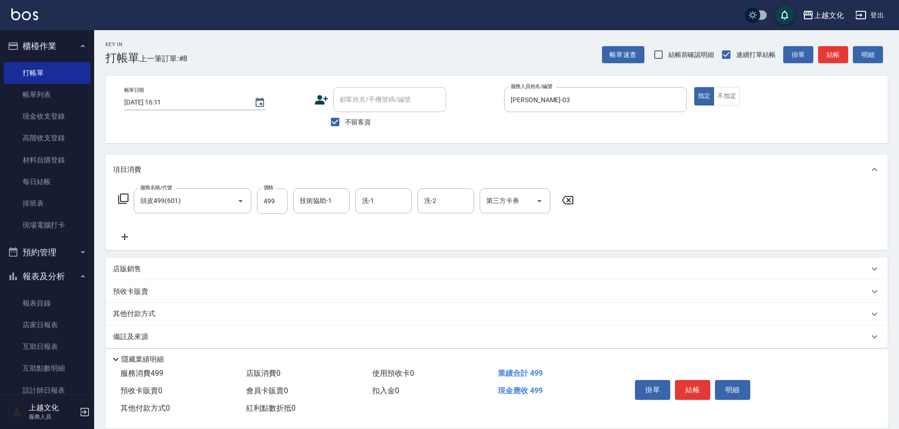
click at [124, 197] on icon at bounding box center [123, 198] width 11 height 11
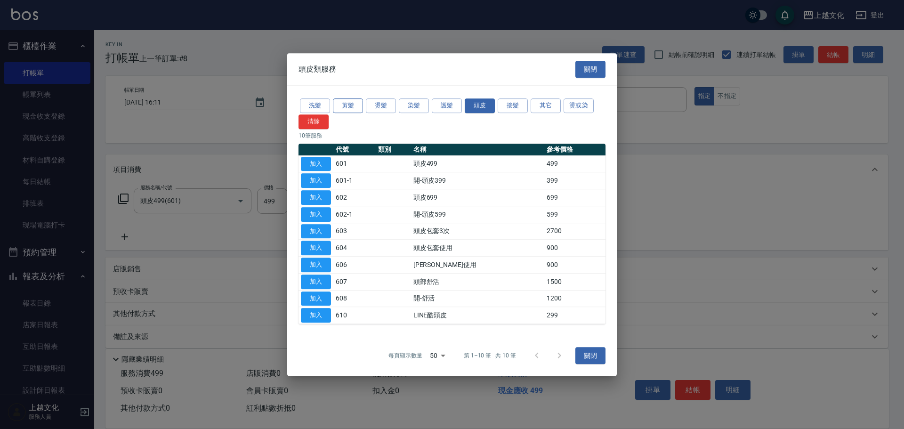
click at [350, 107] on button "剪髮" at bounding box center [348, 105] width 30 height 15
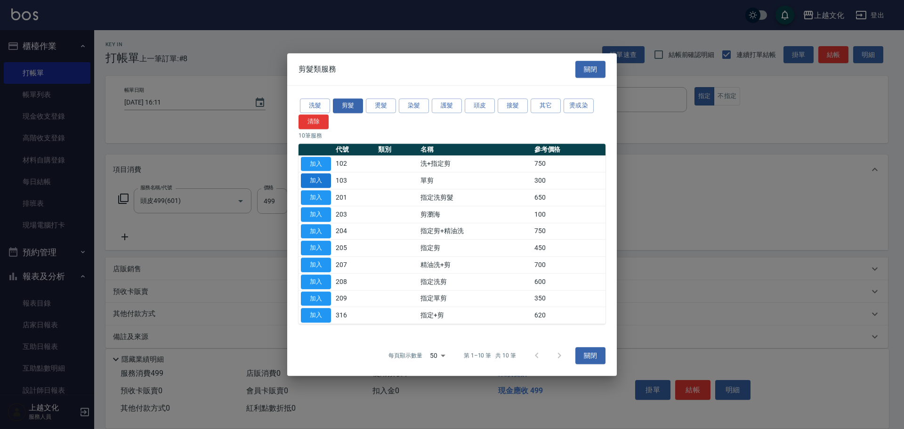
click at [317, 180] on button "加入" at bounding box center [316, 180] width 30 height 15
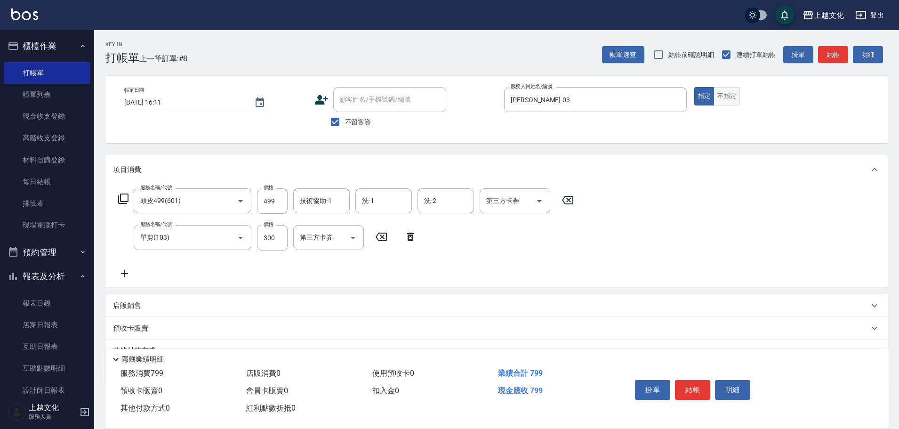
click at [725, 100] on button "不指定" at bounding box center [726, 96] width 26 height 18
click at [697, 105] on div "帳單日期 [DATE] 16:11 顧客姓名/手機號碼/編號 顧客姓名/手機號碼/編號 不留客資 服務人員姓名/編號 [PERSON_NAME]-03 服務人…" at bounding box center [497, 109] width 760 height 45
drag, startPoint x: 696, startPoint y: 96, endPoint x: 699, endPoint y: 101, distance: 5.4
click at [697, 97] on button "指定" at bounding box center [704, 96] width 20 height 18
click at [697, 384] on button "結帳" at bounding box center [692, 390] width 35 height 20
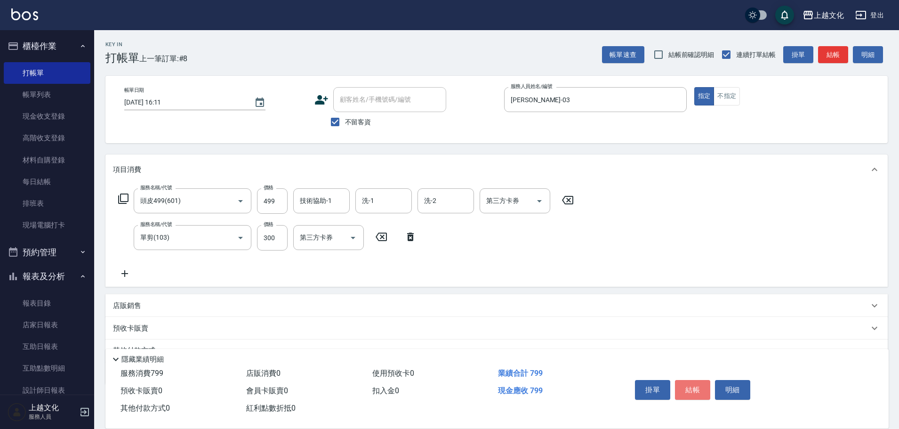
type input "[DATE] 16:12"
